Goal: Find specific page/section: Find specific page/section

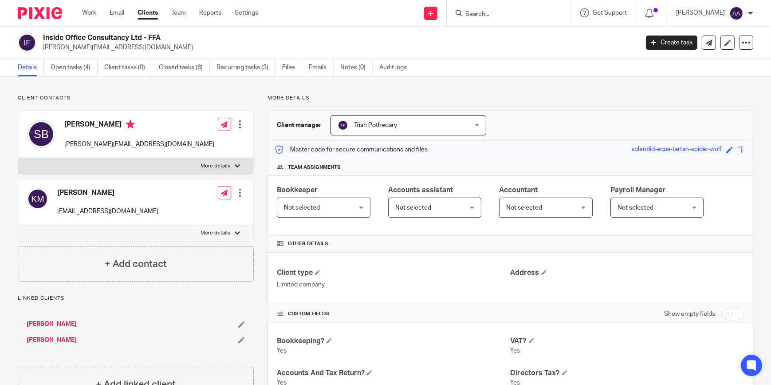
click at [512, 14] on input "Search" at bounding box center [505, 15] width 80 height 8
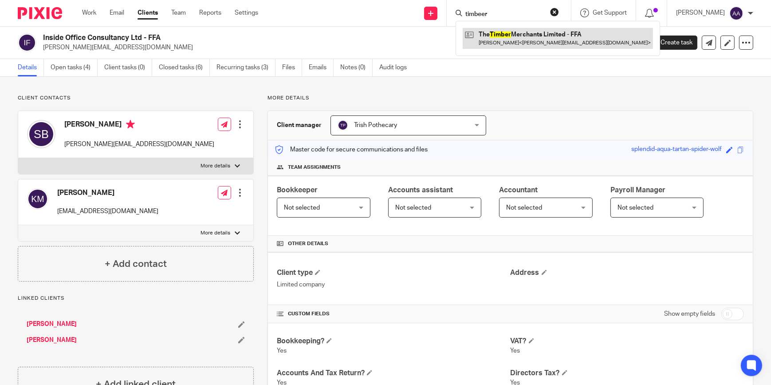
type input "timbeer"
click at [506, 32] on link at bounding box center [558, 38] width 190 height 20
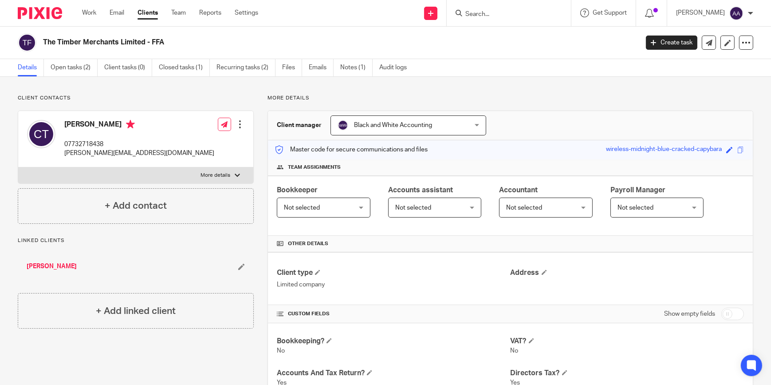
click at [495, 9] on form at bounding box center [512, 13] width 95 height 11
click at [494, 12] on input "Search" at bounding box center [505, 15] width 80 height 8
click at [508, 13] on input "Search" at bounding box center [505, 15] width 80 height 8
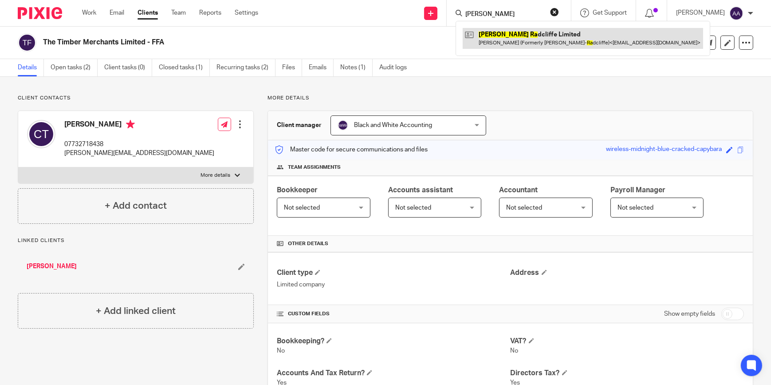
type input "[PERSON_NAME]"
click at [515, 32] on link at bounding box center [583, 38] width 240 height 20
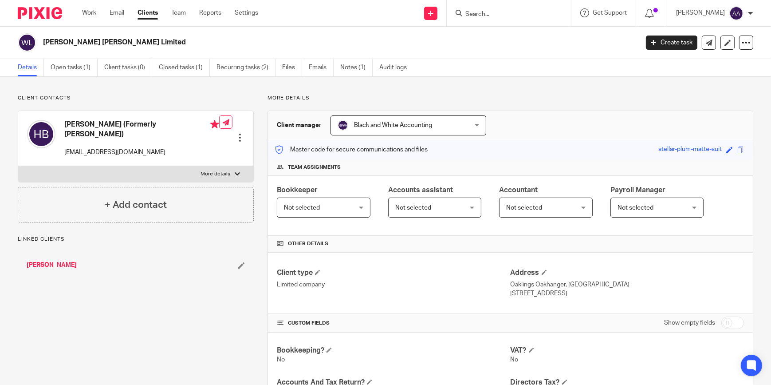
click at [221, 166] on label "More details" at bounding box center [135, 174] width 235 height 16
click at [18, 165] on input "More details" at bounding box center [18, 165] width 0 height 0
checkbox input "true"
